Goal: Transaction & Acquisition: Purchase product/service

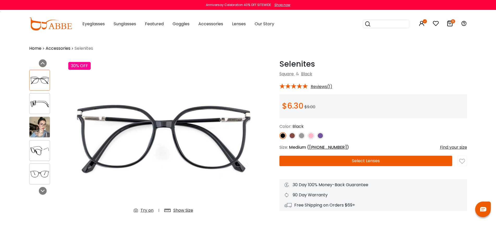
drag, startPoint x: 277, startPoint y: 74, endPoint x: 316, endPoint y: 75, distance: 39.3
click at [316, 75] on div "Selenites Black Square & Black * Reviews(1)" at bounding box center [362, 144] width 208 height 170
copy div "Square & Black"
click at [384, 83] on div "* Reviews(1)" at bounding box center [372, 85] width 187 height 7
click at [305, 65] on h1 "Selenites" at bounding box center [372, 63] width 187 height 9
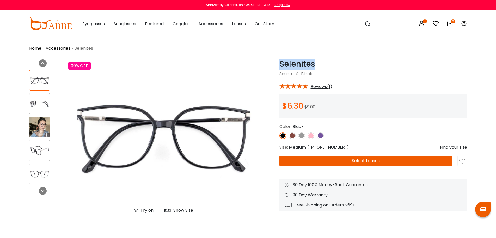
click at [305, 65] on h1 "Selenites" at bounding box center [372, 63] width 187 height 9
copy h1 "Selenites"
drag, startPoint x: 283, startPoint y: 106, endPoint x: 302, endPoint y: 104, distance: 19.1
click at [302, 104] on span "$6.30" at bounding box center [292, 105] width 21 height 11
copy span "$6.30"
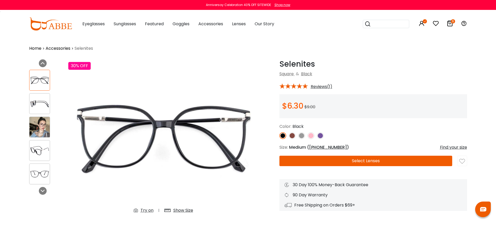
click at [306, 64] on h1 "Selenites" at bounding box center [372, 63] width 187 height 9
copy h1 "Selenites"
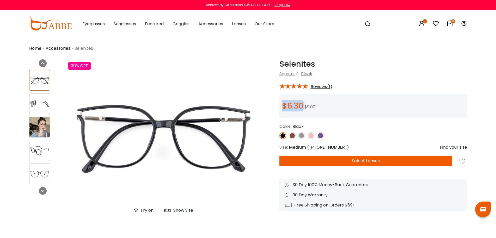
drag, startPoint x: 283, startPoint y: 107, endPoint x: 304, endPoint y: 107, distance: 21.1
click at [304, 107] on div "$6.30 $9.00" at bounding box center [298, 106] width 33 height 8
copy div "$6.30"
click at [297, 63] on h1 "Selenites" at bounding box center [372, 63] width 187 height 9
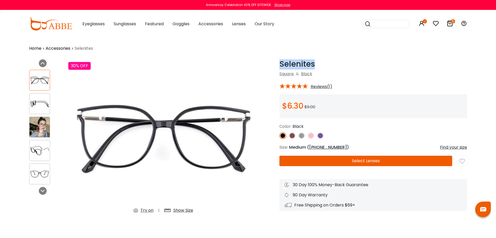
copy h1 "Selenites"
click at [382, 22] on input "search" at bounding box center [389, 24] width 36 height 8
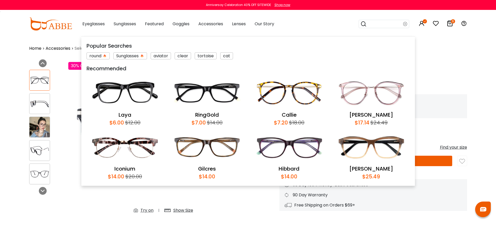
paste input "*********"
type input "*********"
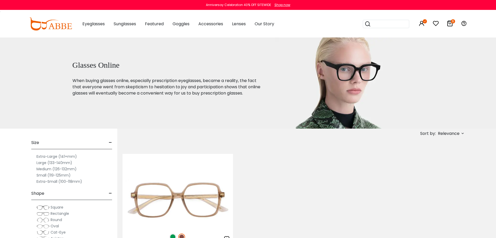
click at [225, 137] on div "Sort by: Relevance Relevance New Arrivals Best Sellers Prices High To Low" at bounding box center [293, 134] width 342 height 10
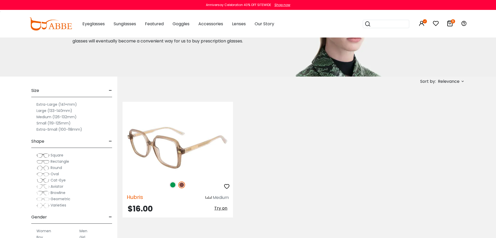
click at [136, 197] on span "Hubris" at bounding box center [135, 196] width 16 height 7
copy span "Hubris"
click at [190, 151] on img at bounding box center [177, 148] width 110 height 55
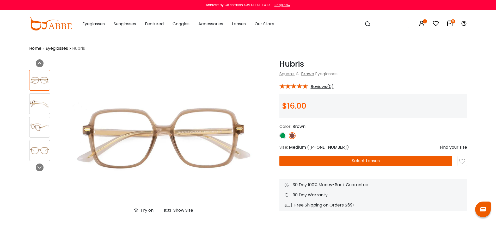
click at [285, 135] on img at bounding box center [282, 135] width 7 height 7
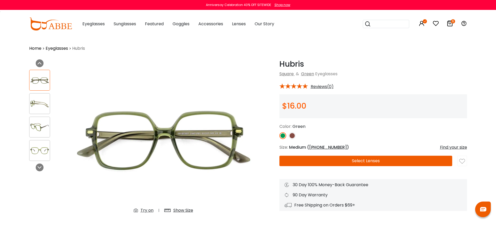
click at [302, 128] on span "Green" at bounding box center [298, 126] width 13 height 6
copy span "Green"
click at [292, 136] on img at bounding box center [292, 135] width 7 height 7
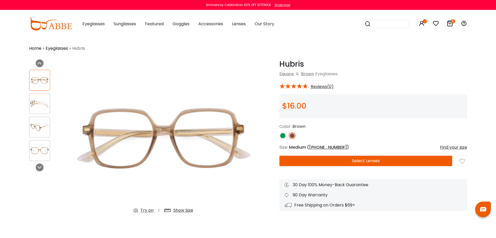
click at [298, 127] on span "Brown" at bounding box center [298, 126] width 13 height 6
copy span "Brown"
click at [375, 132] on div at bounding box center [372, 135] width 187 height 7
click at [292, 135] on img at bounding box center [292, 135] width 7 height 7
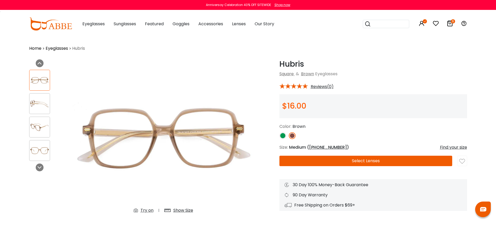
click at [318, 130] on div "Color: Brown" at bounding box center [372, 131] width 187 height 16
drag, startPoint x: 275, startPoint y: 74, endPoint x: 294, endPoint y: 75, distance: 18.8
click at [294, 75] on div "Hubris Brown Square & Brown Eyeglasses * Reviews(0) $16.00" at bounding box center [362, 144] width 208 height 170
copy link "Square"
drag, startPoint x: 338, startPoint y: 73, endPoint x: 316, endPoint y: 75, distance: 22.2
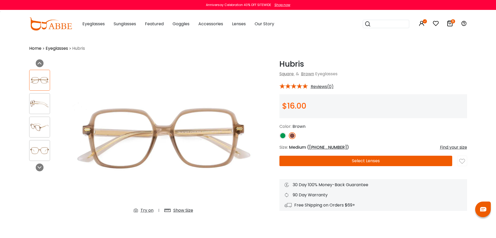
click at [316, 75] on div "Square & Brown Eyeglasses" at bounding box center [372, 74] width 187 height 6
copy span "Eyeglasses"
